Goal: Answer question/provide support: Share knowledge or assist other users

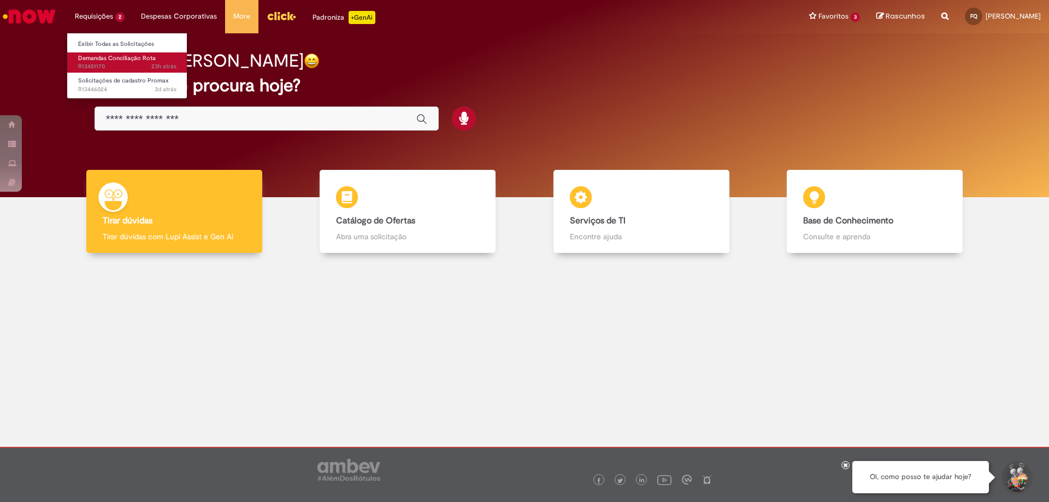
click at [137, 62] on link "Demandas Conciliação Rota 23h atrás 23 horas atrás R13451170" at bounding box center [127, 62] width 120 height 20
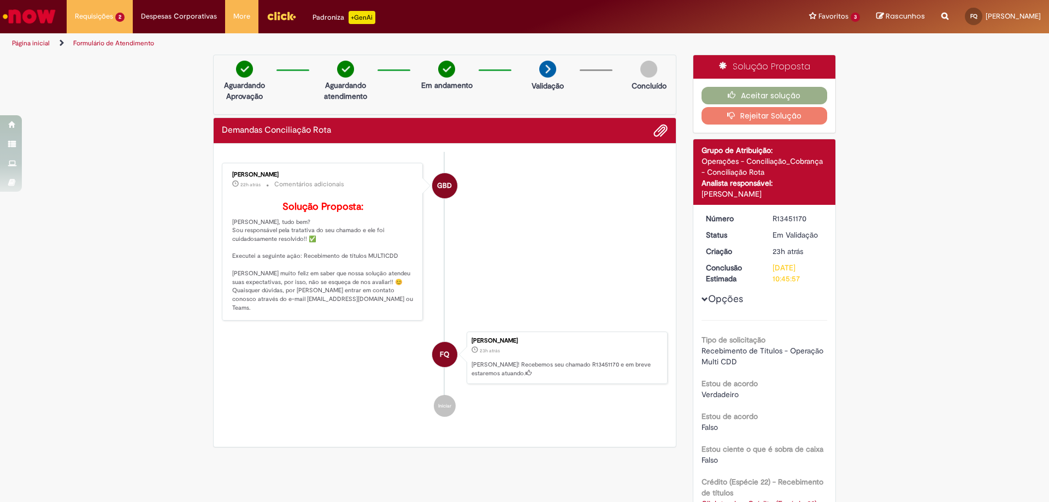
click at [990, 174] on div "Verificar Código de Barras Aguardando Aprovação Aguardando atendimento Em andam…" at bounding box center [524, 398] width 1049 height 687
click at [762, 95] on button "Aceitar solução" at bounding box center [764, 95] width 126 height 17
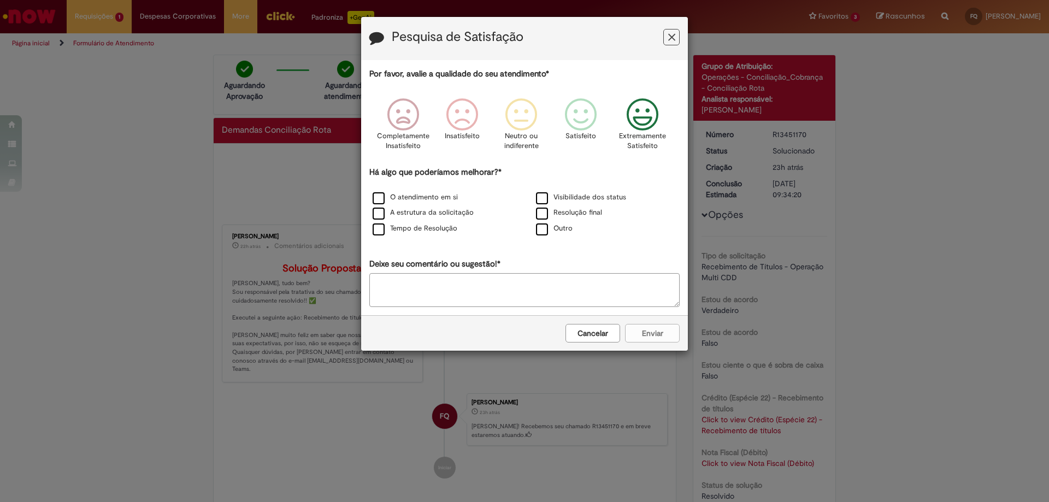
click at [630, 125] on icon "Feedback" at bounding box center [642, 114] width 41 height 33
click at [444, 198] on label "O atendimento em si" at bounding box center [414, 197] width 85 height 10
click at [644, 335] on button "Enviar" at bounding box center [652, 333] width 55 height 19
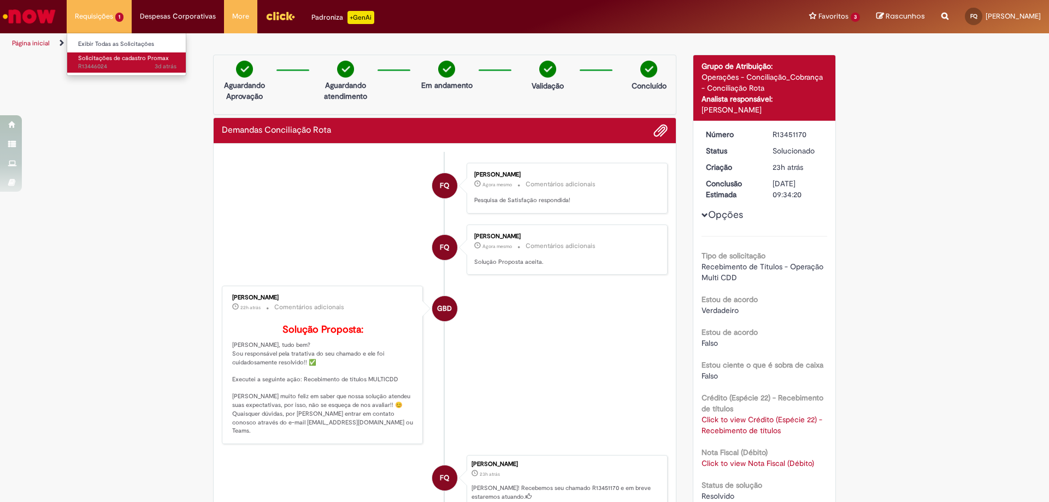
click at [127, 62] on span "Solicitações de cadastro Promax" at bounding box center [123, 58] width 91 height 8
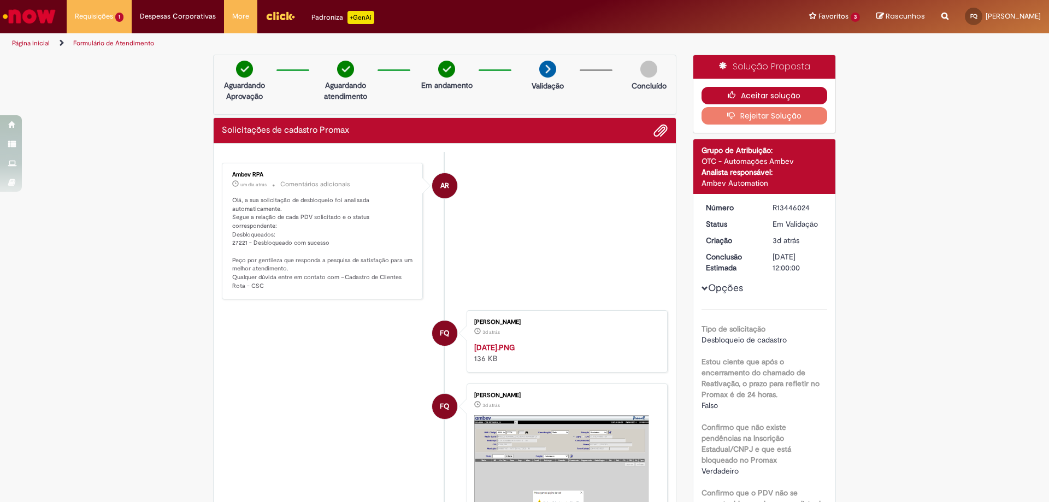
click at [750, 92] on button "Aceitar solução" at bounding box center [764, 95] width 126 height 17
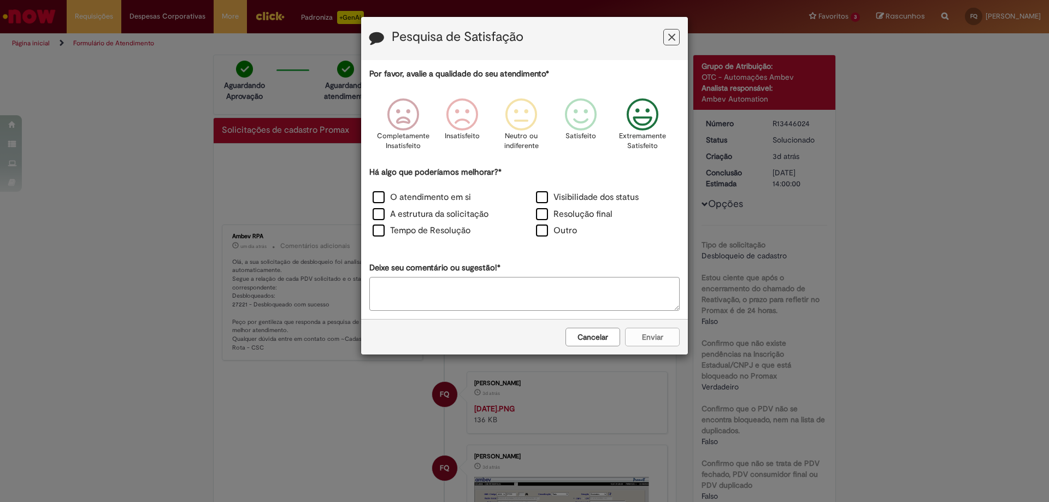
click at [639, 116] on icon "Feedback" at bounding box center [642, 114] width 41 height 33
click at [572, 128] on icon "Feedback" at bounding box center [583, 114] width 41 height 33
click at [599, 211] on label "Resolução final" at bounding box center [574, 214] width 76 height 13
click at [629, 336] on button "Enviar" at bounding box center [652, 337] width 55 height 19
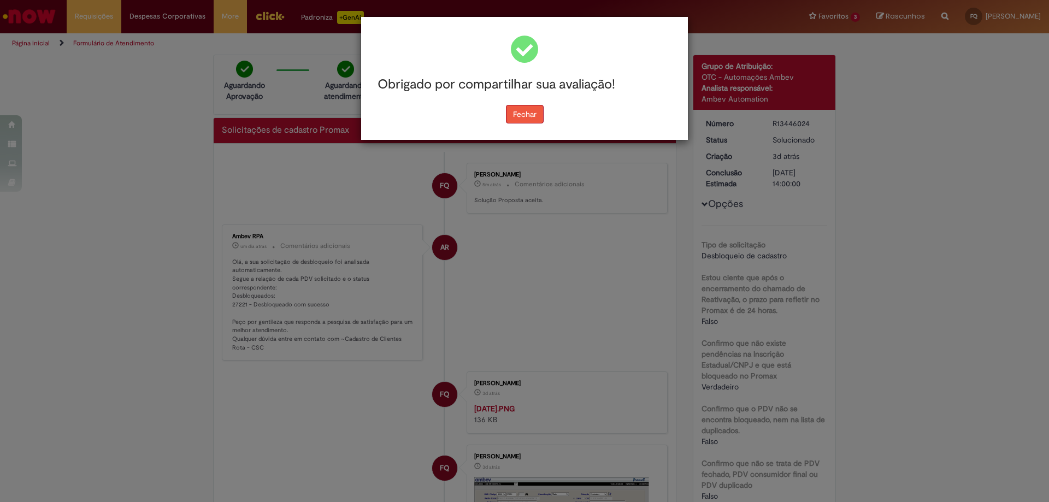
click at [522, 118] on button "Fechar" at bounding box center [525, 114] width 38 height 19
